Goal: Find specific page/section: Find specific page/section

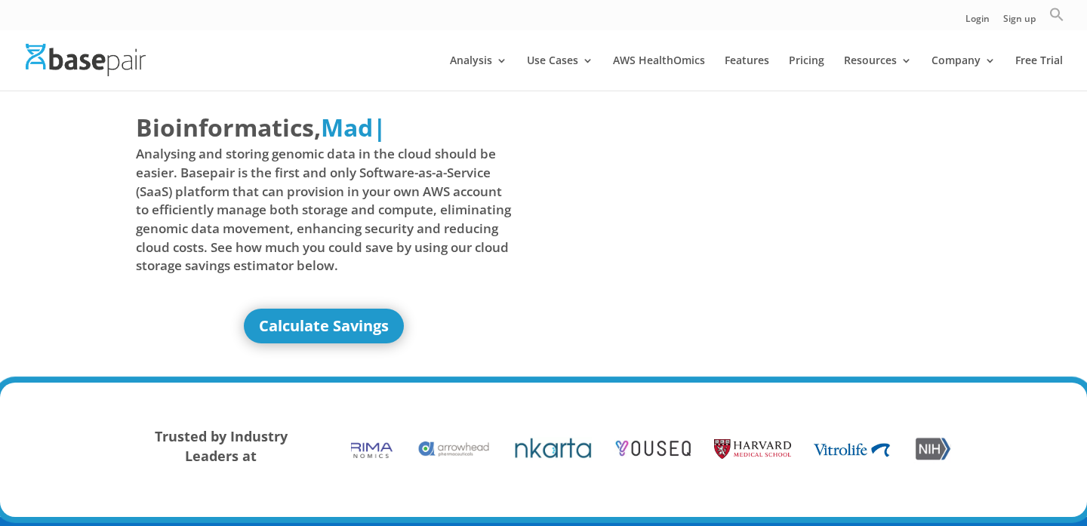
click at [1057, 19] on icon "Search" at bounding box center [1056, 14] width 15 height 15
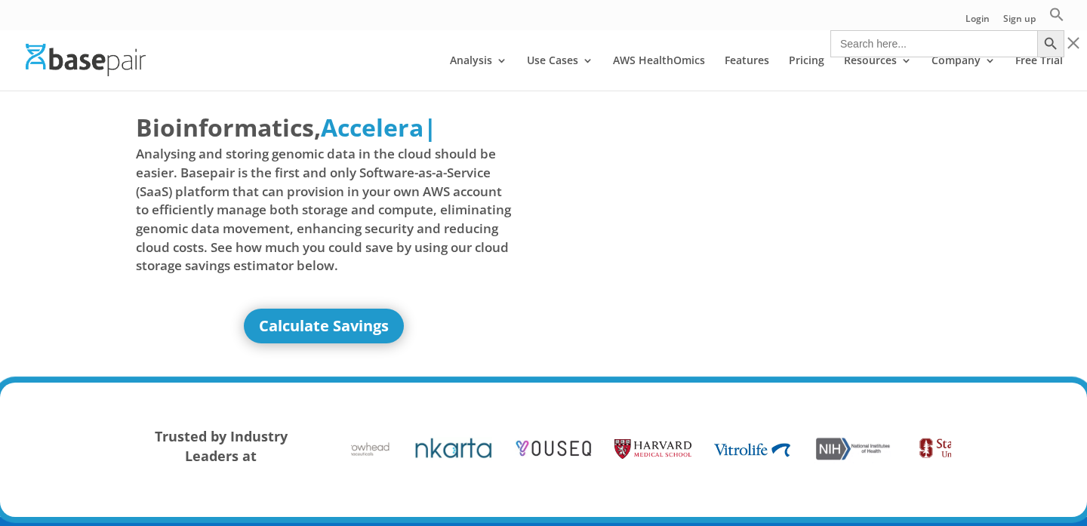
click at [921, 43] on input "Search for:" at bounding box center [933, 43] width 207 height 27
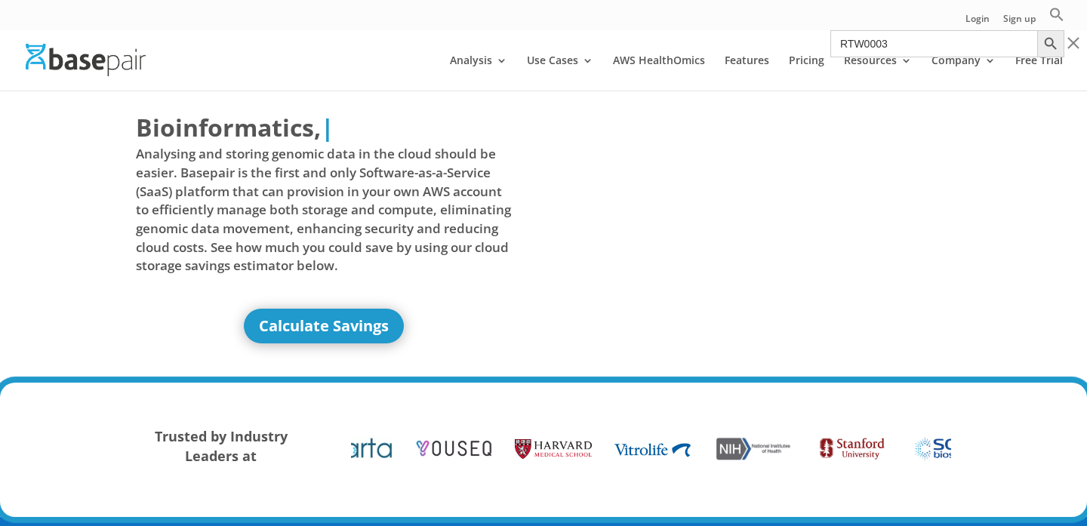
type input "RTW0003"
click at [1037, 30] on button "Search Button" at bounding box center [1050, 43] width 27 height 27
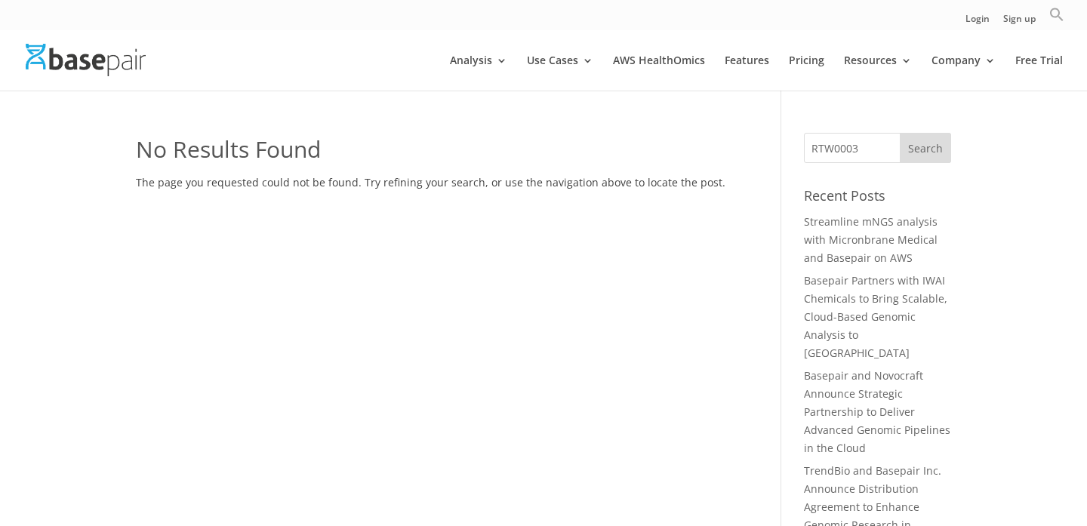
click at [1054, 14] on icon "Search" at bounding box center [1056, 14] width 15 height 15
click at [900, 47] on input "Search for:" at bounding box center [933, 43] width 207 height 27
type input "a"
